Goal: Information Seeking & Learning: Learn about a topic

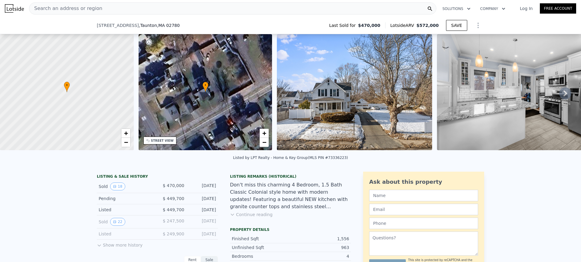
scroll to position [99, 0]
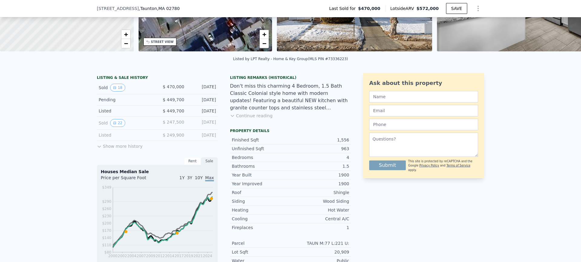
click at [98, 148] on icon at bounding box center [99, 147] width 3 height 2
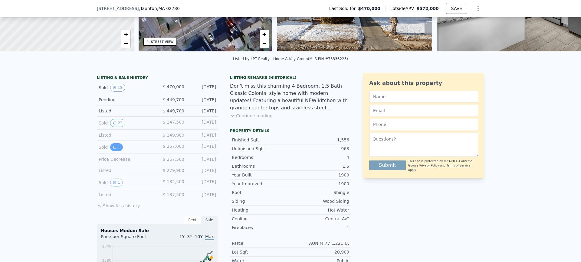
click at [112, 151] on button "1" at bounding box center [116, 147] width 13 height 8
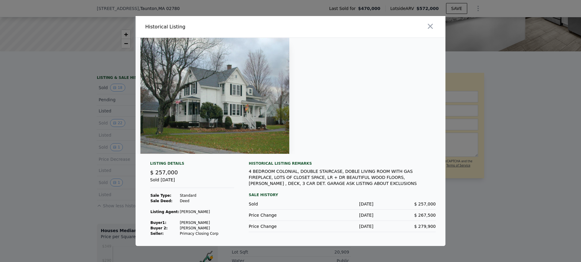
click at [84, 136] on div at bounding box center [290, 131] width 581 height 262
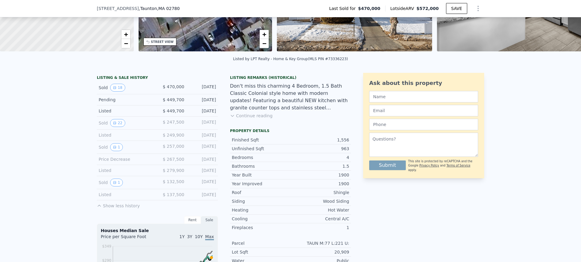
scroll to position [115, 0]
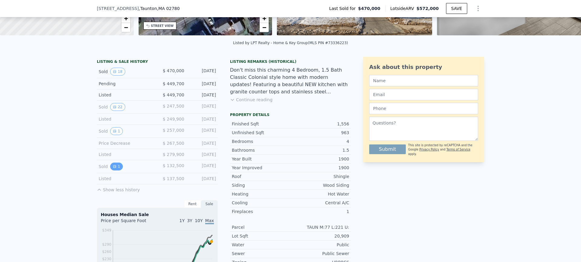
click at [113, 169] on icon "View historical data" at bounding box center [115, 167] width 4 height 4
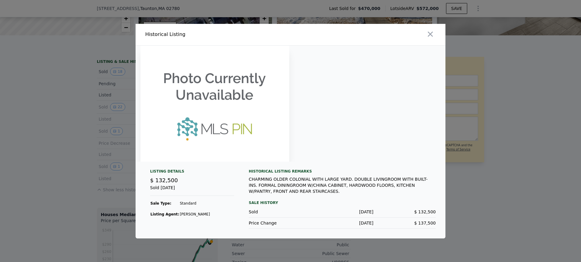
click at [30, 151] on div at bounding box center [290, 131] width 581 height 262
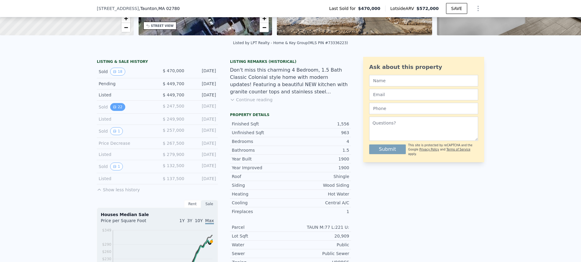
click at [118, 111] on button "22" at bounding box center [117, 107] width 15 height 8
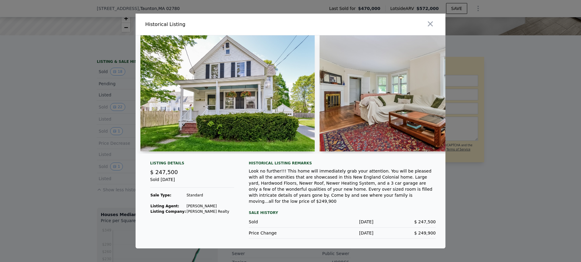
click at [245, 104] on img at bounding box center [227, 93] width 174 height 116
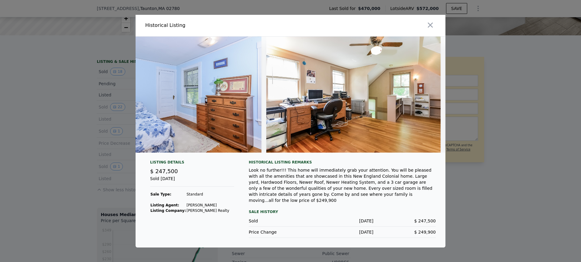
scroll to position [0, 2942]
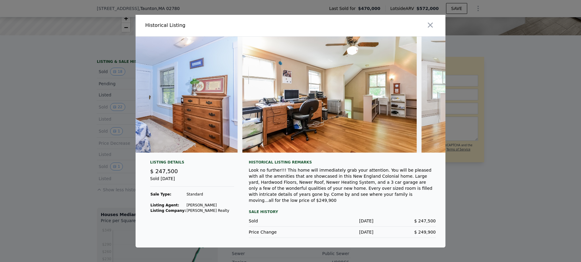
click at [346, 96] on img at bounding box center [329, 95] width 174 height 116
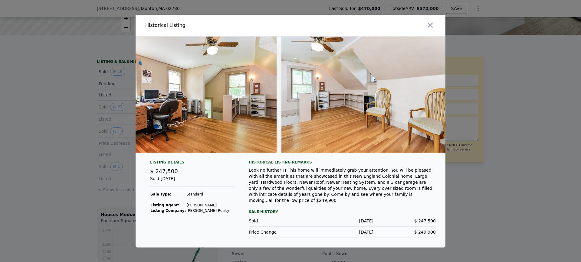
scroll to position [0, 3070]
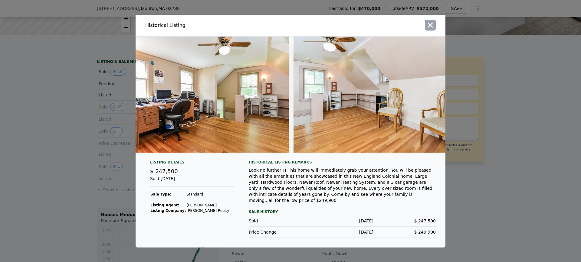
click at [434, 29] on icon "button" at bounding box center [430, 25] width 8 height 8
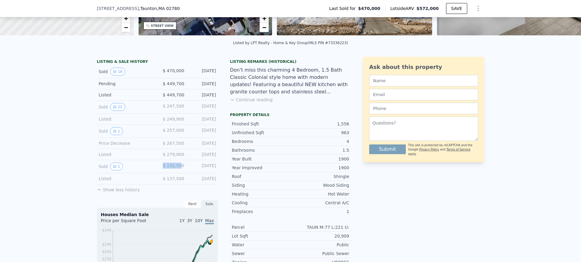
drag, startPoint x: 161, startPoint y: 171, endPoint x: 181, endPoint y: 170, distance: 20.3
click at [181, 170] on div "$ 132,500" at bounding box center [170, 167] width 27 height 8
click at [171, 146] on span "$ 267,500" at bounding box center [173, 143] width 21 height 5
drag, startPoint x: 176, startPoint y: 171, endPoint x: 215, endPoint y: 160, distance: 40.0
click at [215, 160] on div "LISTING & SALE HISTORY Sold 18 $ 470,000 [DATE] Pending $ 449,700 [DATE] Listed…" at bounding box center [157, 126] width 121 height 134
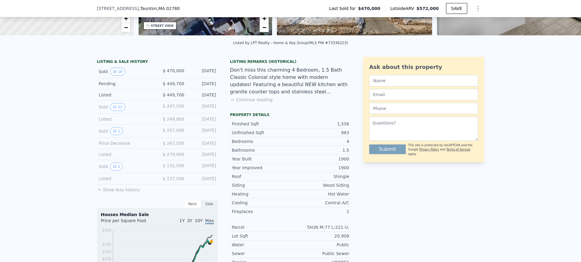
click at [206, 146] on div "[DATE]" at bounding box center [202, 143] width 27 height 6
click at [201, 165] on div "Sold 1 $ 132,500 [DATE]" at bounding box center [157, 166] width 121 height 13
click at [113, 133] on icon "View historical data" at bounding box center [114, 131] width 2 height 2
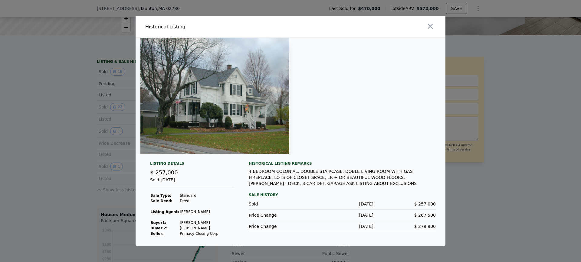
click at [136, 154] on div at bounding box center [291, 98] width 310 height 121
click at [127, 155] on div at bounding box center [290, 131] width 581 height 262
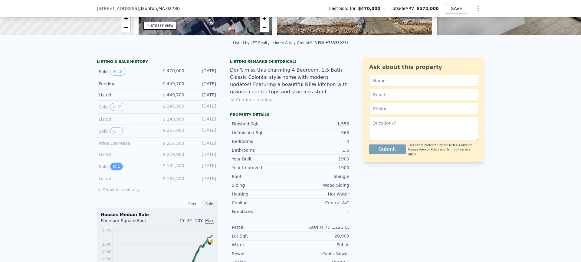
click at [113, 168] on icon "View historical data" at bounding box center [114, 167] width 2 height 2
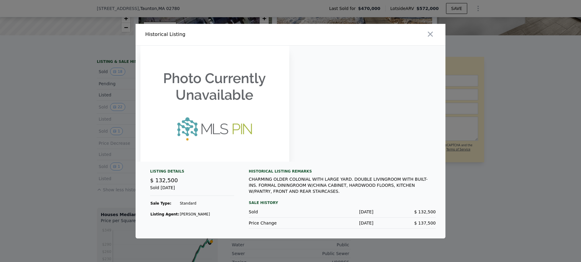
click at [51, 186] on div at bounding box center [290, 131] width 581 height 262
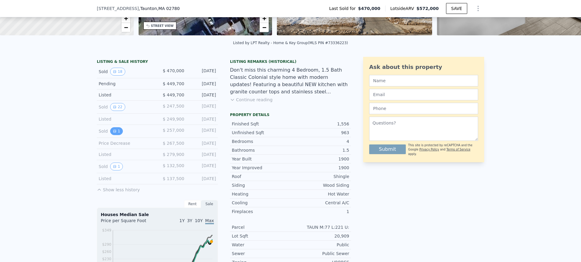
click at [114, 135] on button "1" at bounding box center [116, 131] width 13 height 8
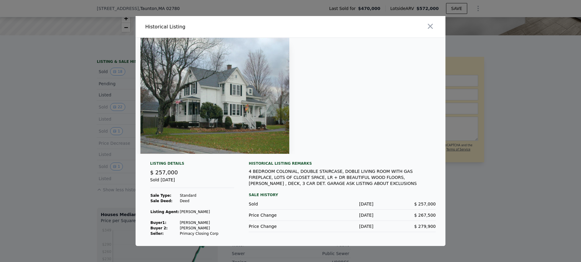
click at [88, 150] on div at bounding box center [290, 131] width 581 height 262
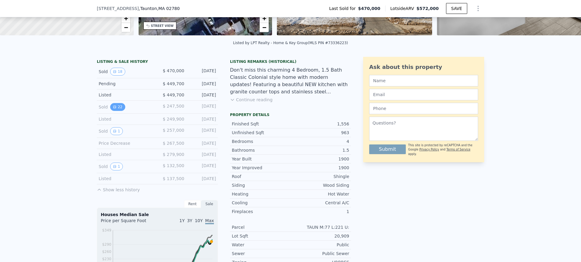
click at [110, 109] on button "22" at bounding box center [117, 107] width 15 height 8
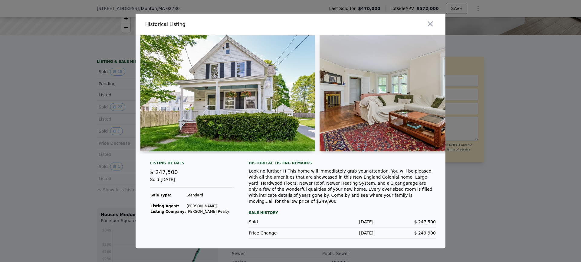
click at [46, 116] on div at bounding box center [290, 131] width 581 height 262
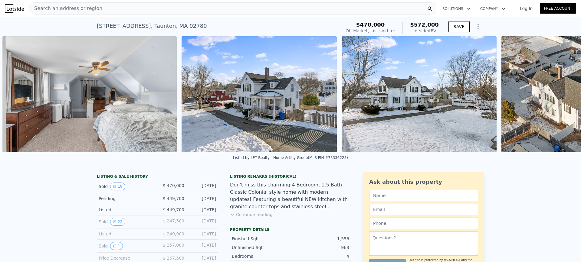
scroll to position [0, 2847]
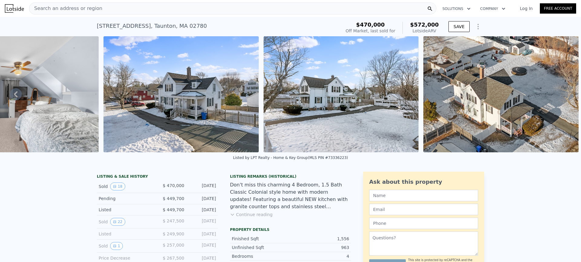
click at [477, 25] on icon "Show Options" at bounding box center [478, 26] width 7 height 7
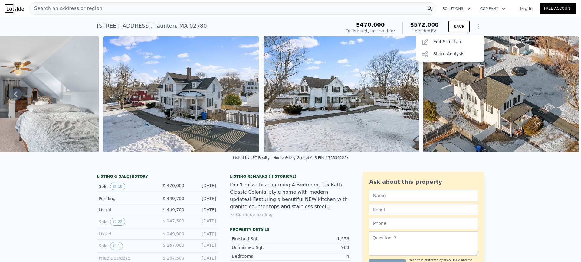
click at [477, 25] on icon "Show Options" at bounding box center [478, 26] width 7 height 7
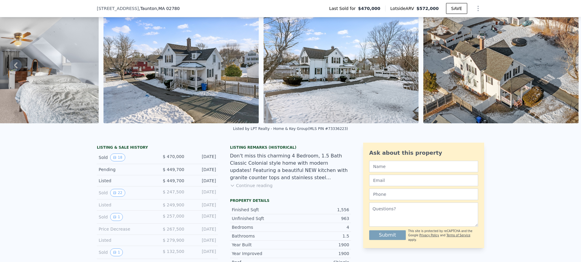
scroll to position [53, 0]
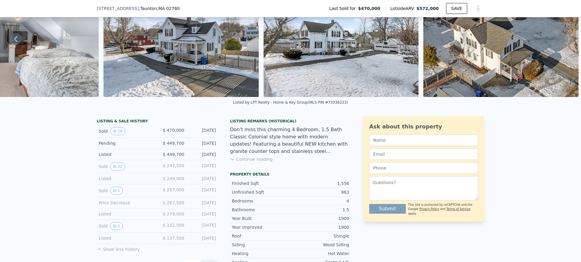
click at [489, 75] on img at bounding box center [500, 39] width 155 height 116
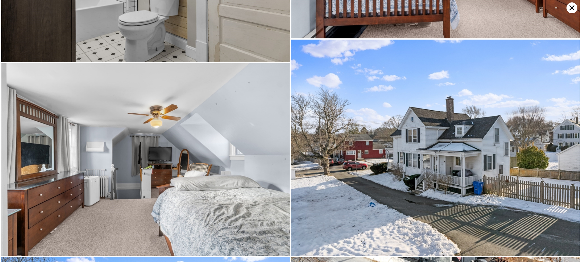
scroll to position [1346, 0]
